Goal: Find specific page/section: Find specific page/section

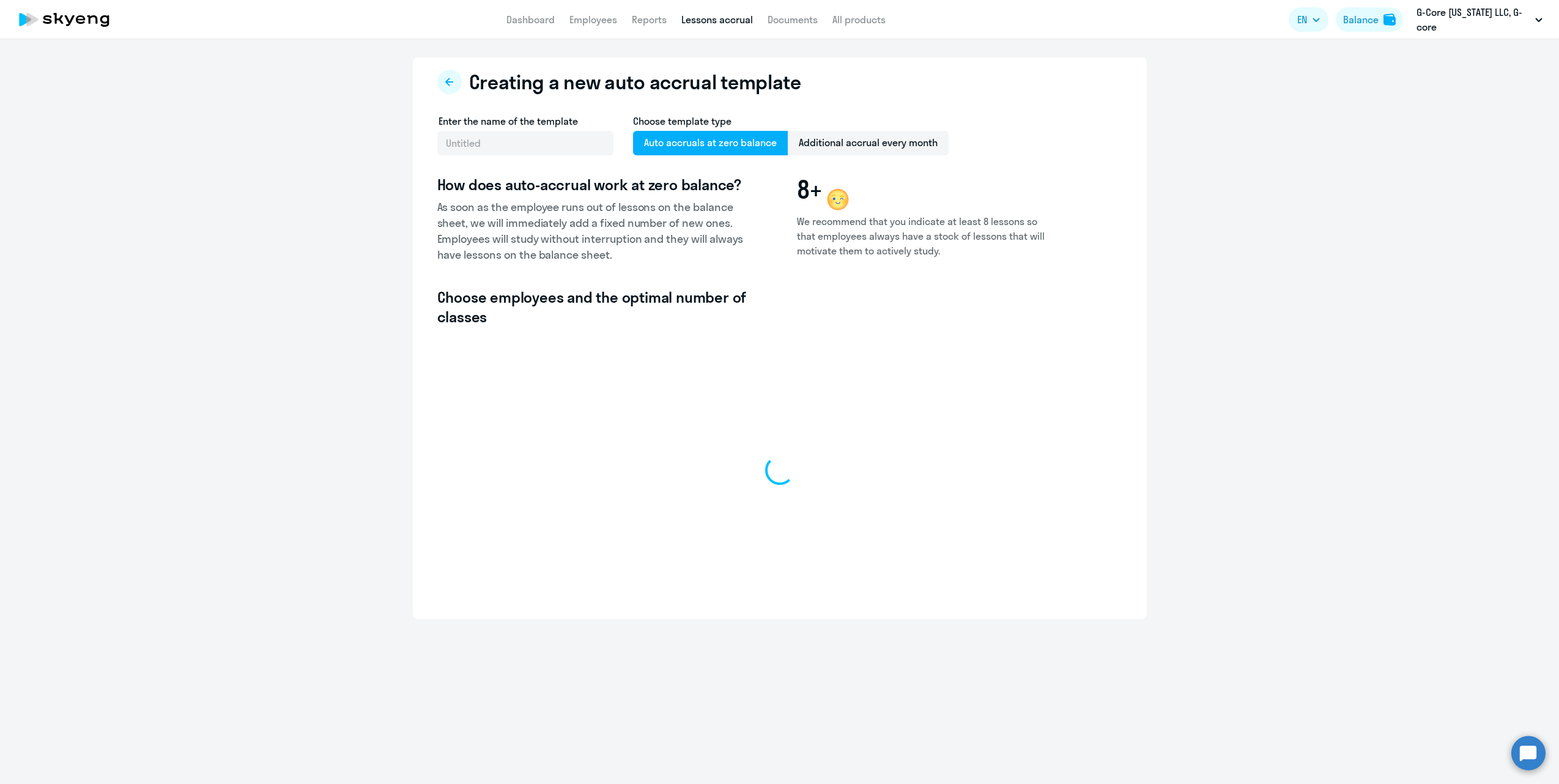
select select "10"
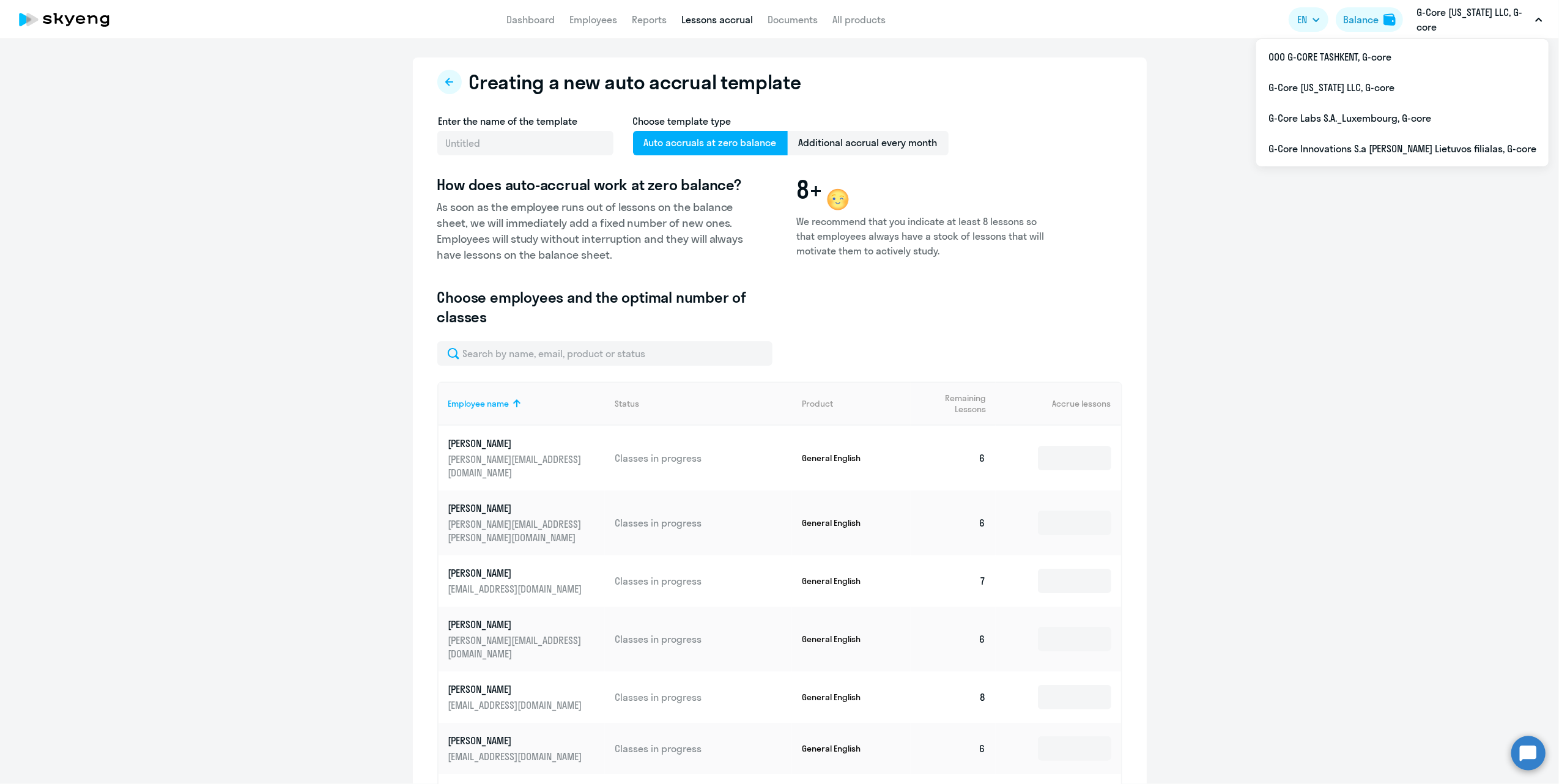
click at [1480, 8] on p "G-Core [US_STATE] LLC, G-core" at bounding box center [1473, 19] width 114 height 29
click at [1447, 13] on p "G-Core [US_STATE] LLC, G-core" at bounding box center [1473, 19] width 114 height 29
click at [1412, 57] on li "ООО G-CORE TASHKENT, G-core" at bounding box center [1402, 57] width 293 height 31
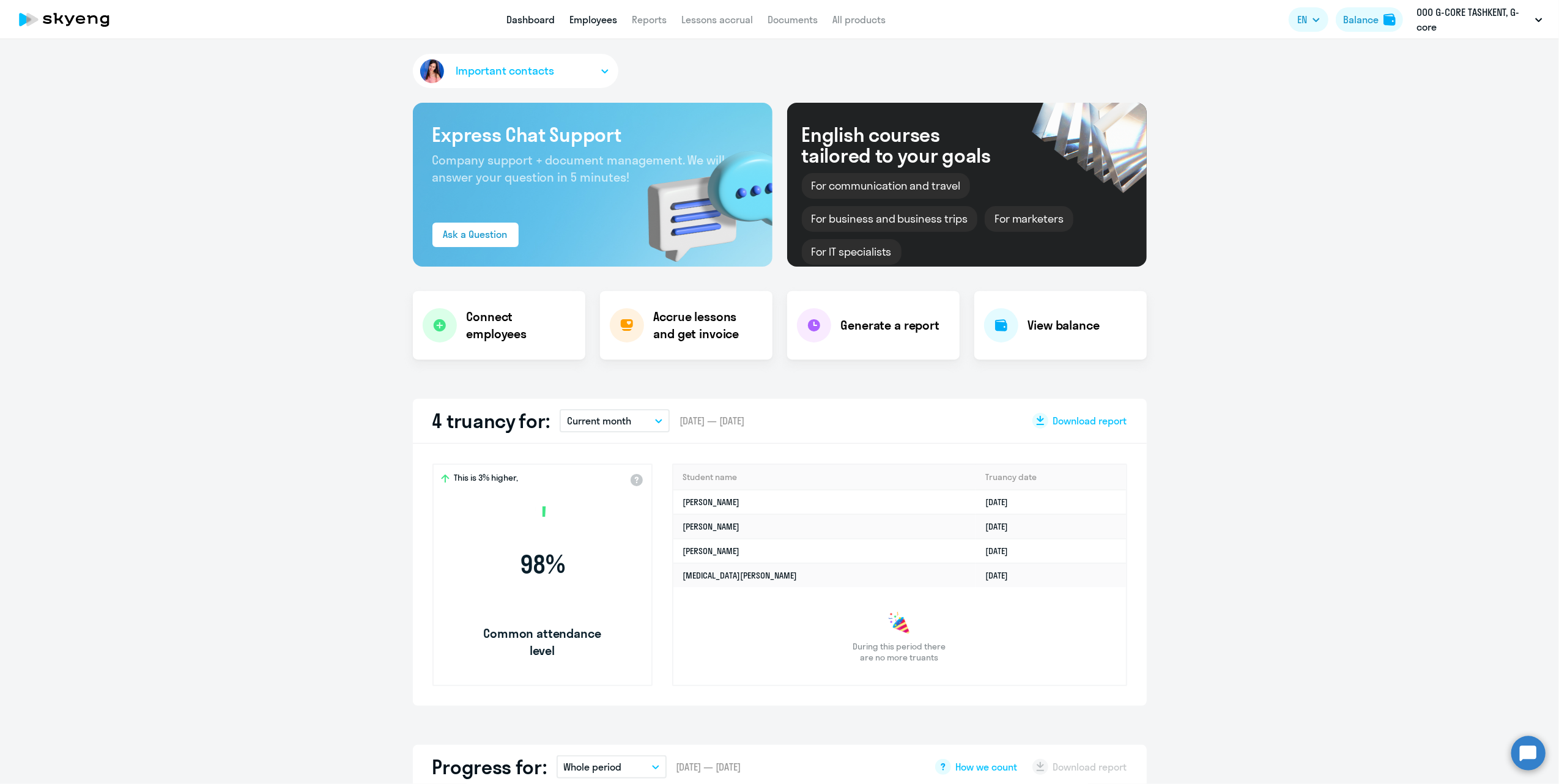
click at [592, 17] on link "Employees" at bounding box center [593, 20] width 48 height 13
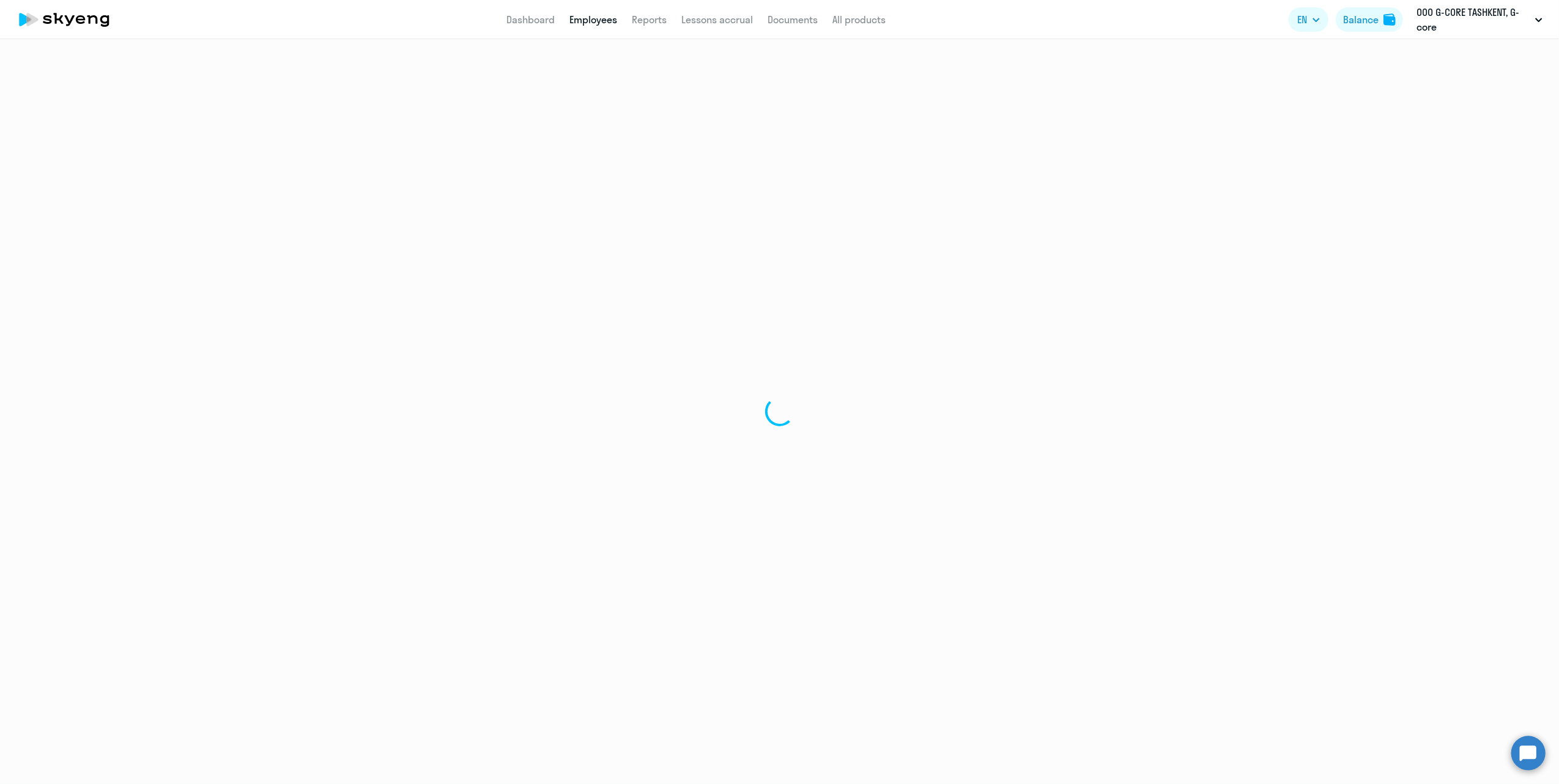
select select "30"
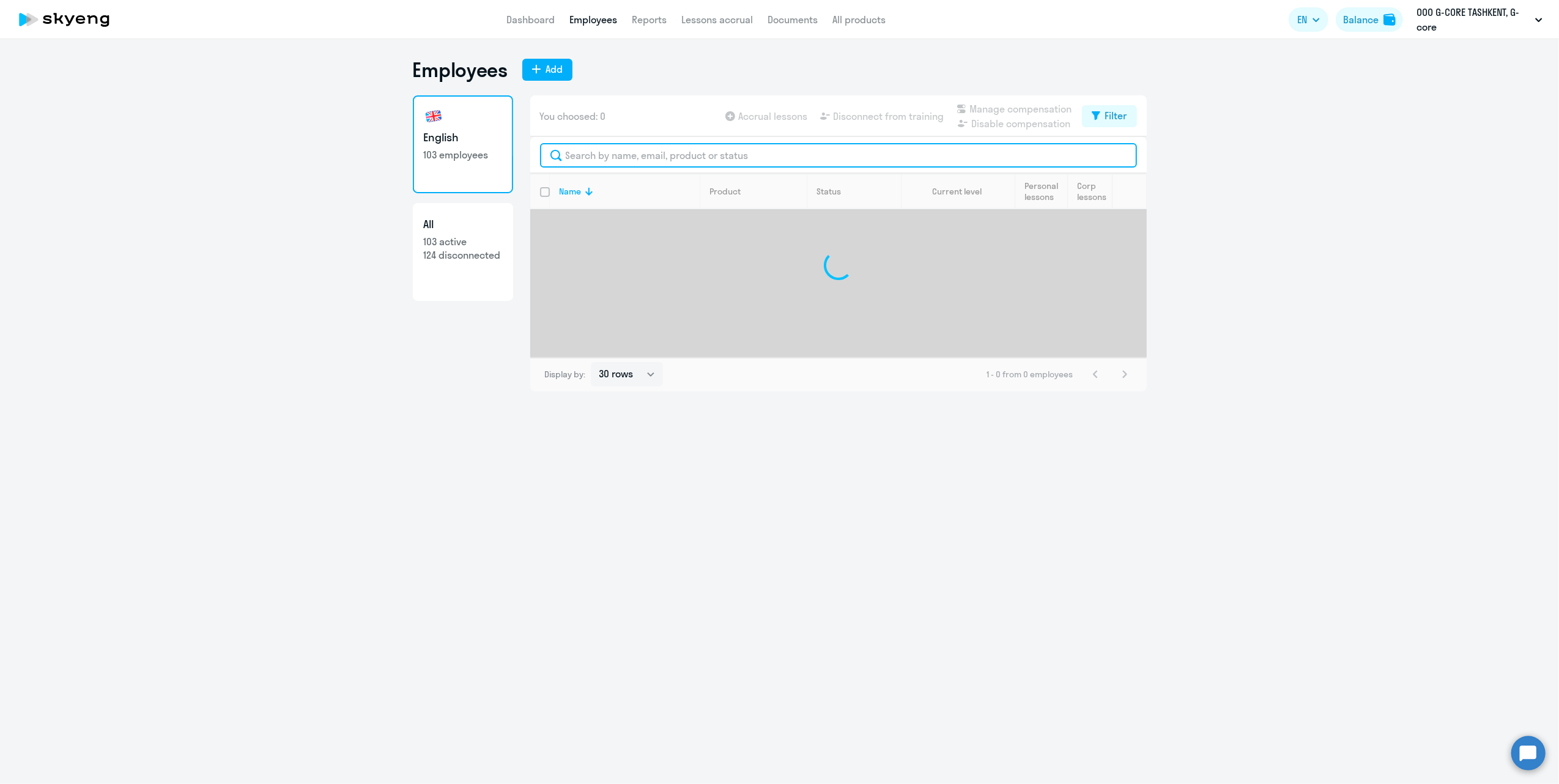
click at [639, 153] on input "text" at bounding box center [838, 155] width 597 height 24
type input "kuz"
